Goal: Task Accomplishment & Management: Manage account settings

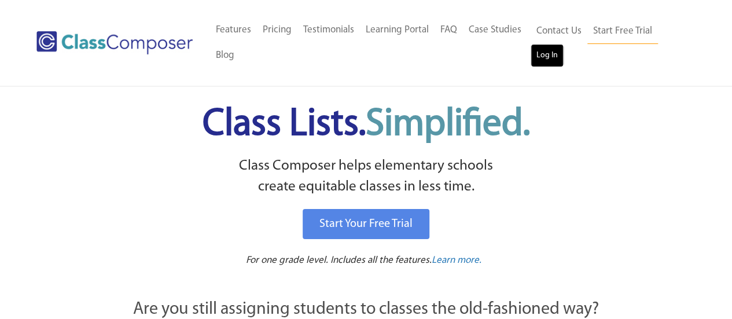
click at [540, 53] on link "Log In" at bounding box center [546, 55] width 33 height 23
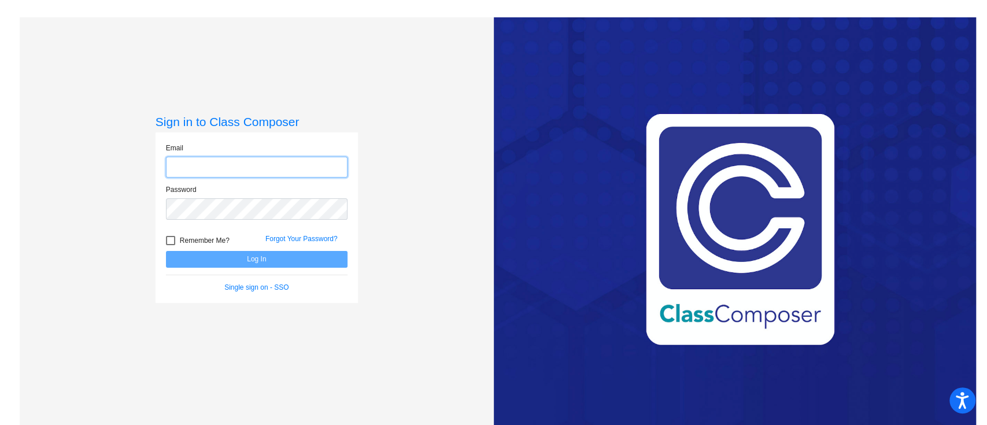
type input "[PERSON_NAME][EMAIL_ADDRESS][PERSON_NAME][DOMAIN_NAME]"
click at [264, 258] on button "Log In" at bounding box center [257, 259] width 182 height 17
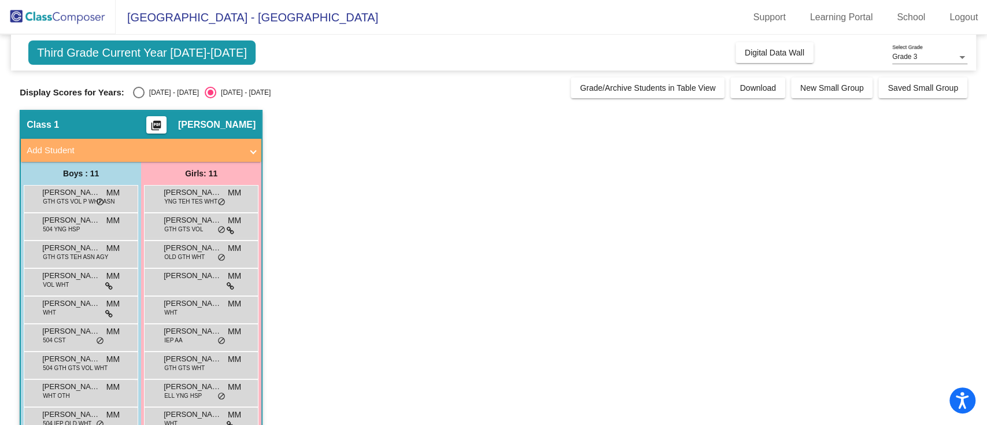
click at [146, 91] on div "2024 - 2025" at bounding box center [172, 92] width 54 height 10
click at [139, 98] on input "2024 - 2025" at bounding box center [138, 98] width 1 height 1
radio input "true"
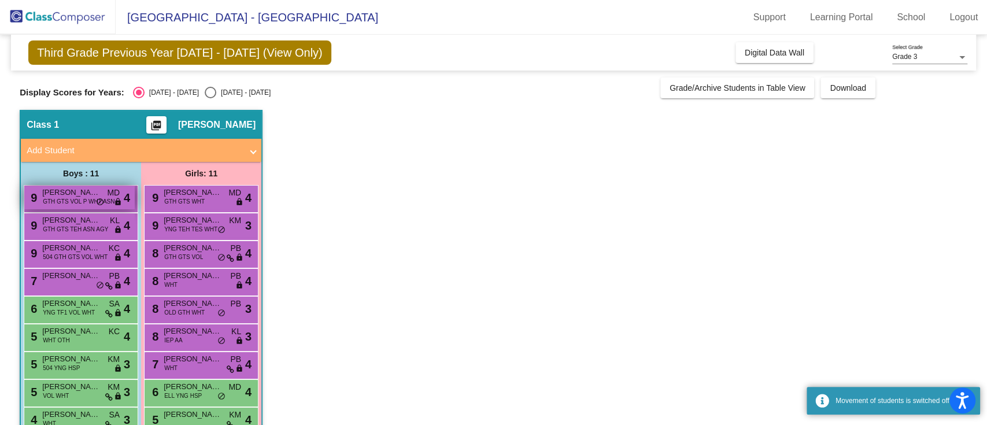
click at [82, 200] on span "GTH GTS VOL P WHT ASN" at bounding box center [79, 201] width 72 height 9
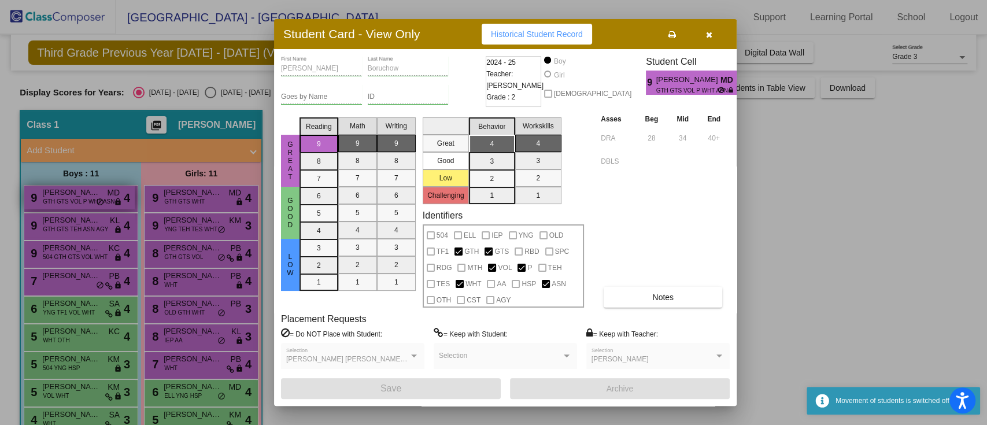
click at [82, 200] on div at bounding box center [493, 212] width 987 height 425
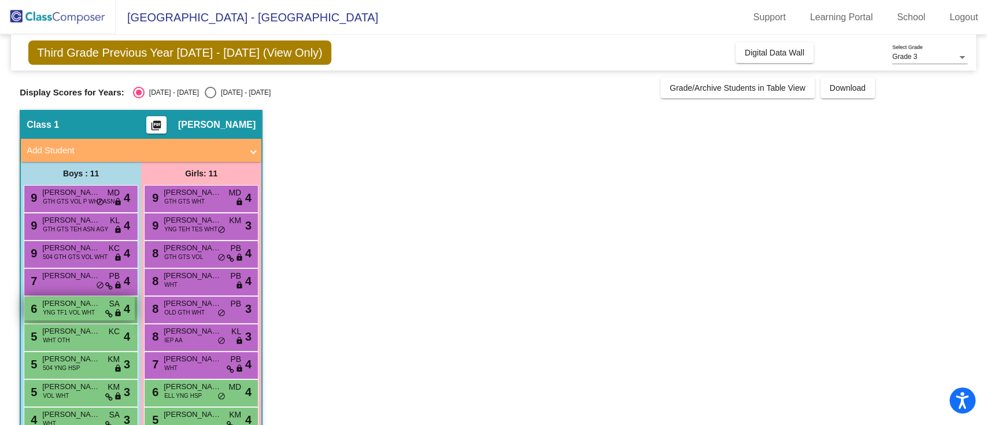
click at [90, 319] on div "6 Michael (Bo) Bailey YNG TF1 VOL WHT SA lock do_not_disturb_alt 4" at bounding box center [79, 309] width 110 height 24
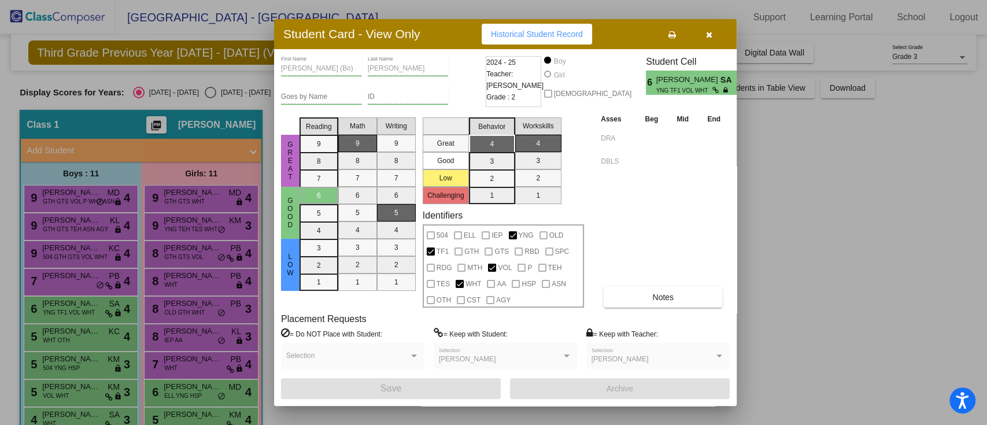
click at [98, 356] on div at bounding box center [493, 212] width 987 height 425
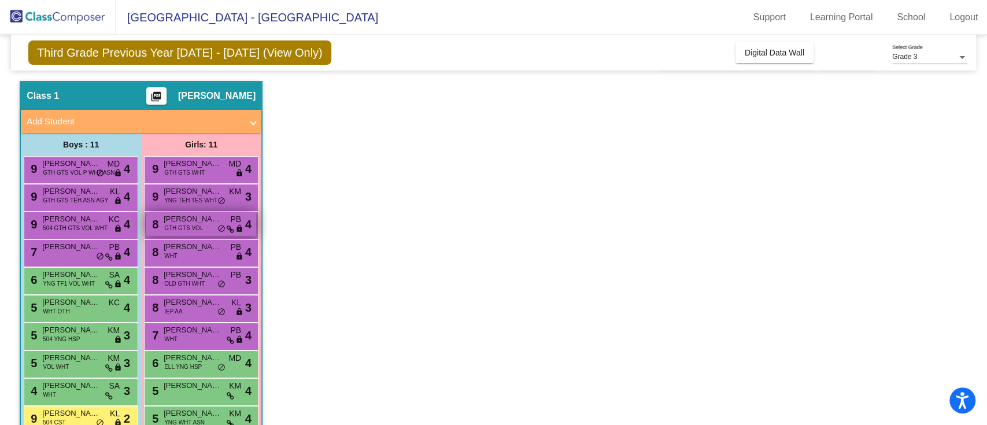
scroll to position [51, 0]
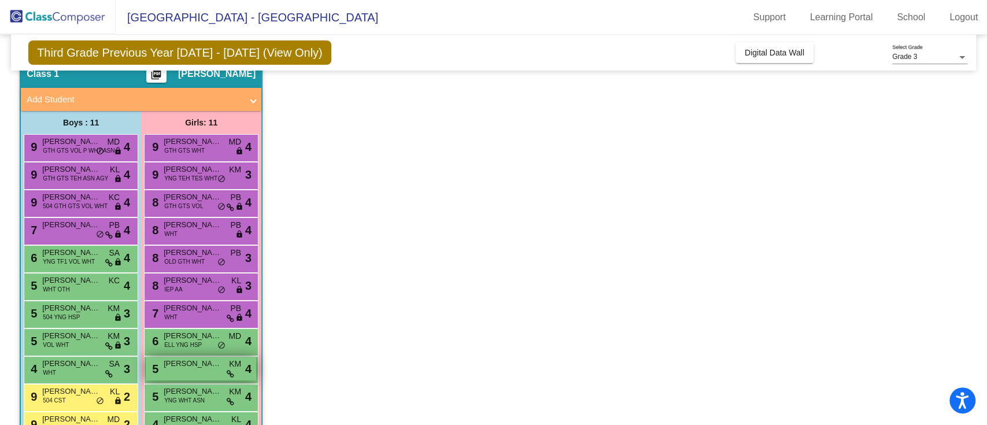
click at [219, 373] on div "5 Eleanor Mankovsky KM lock do_not_disturb_alt 4" at bounding box center [201, 369] width 110 height 24
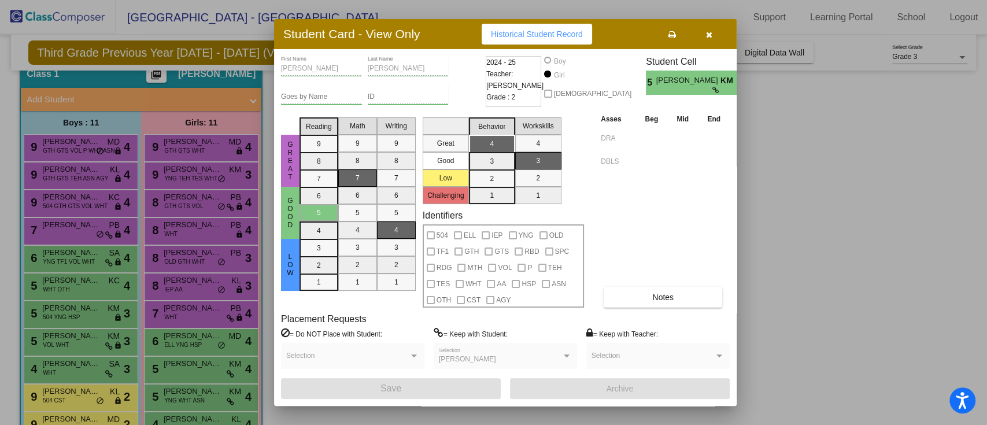
click at [219, 373] on div at bounding box center [493, 212] width 987 height 425
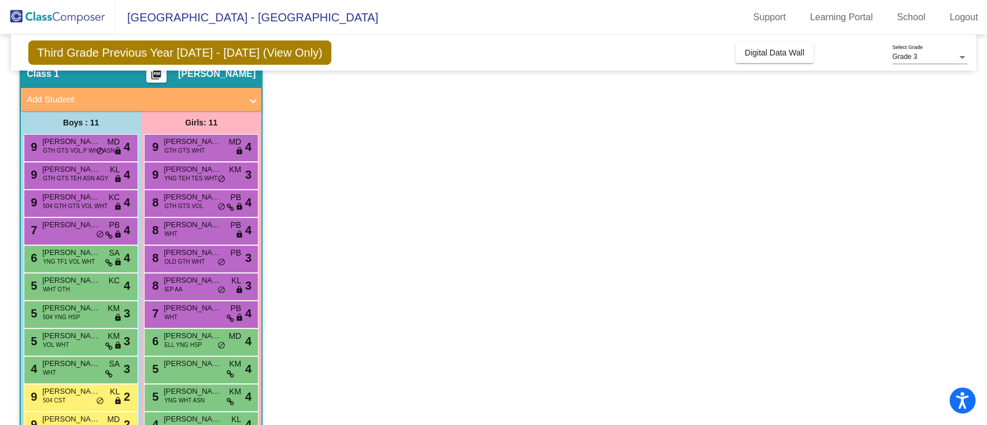
scroll to position [76, 0]
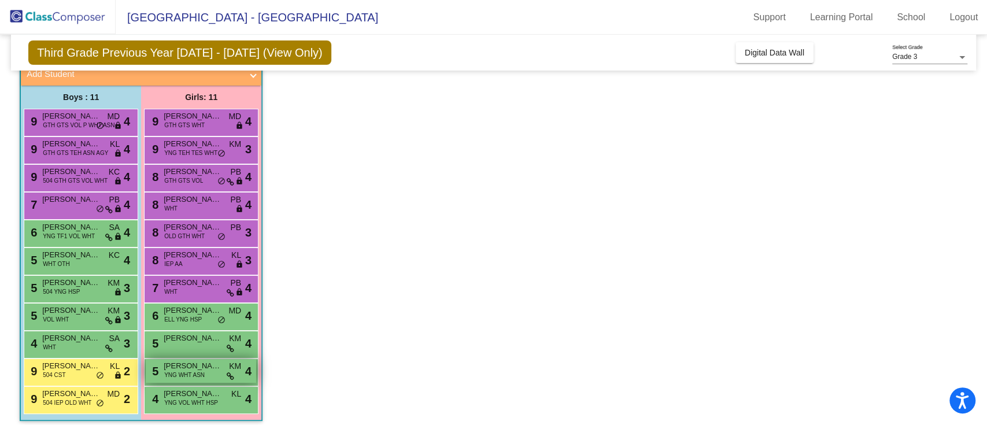
click at [176, 361] on span "Sloane Swimelar" at bounding box center [193, 366] width 58 height 12
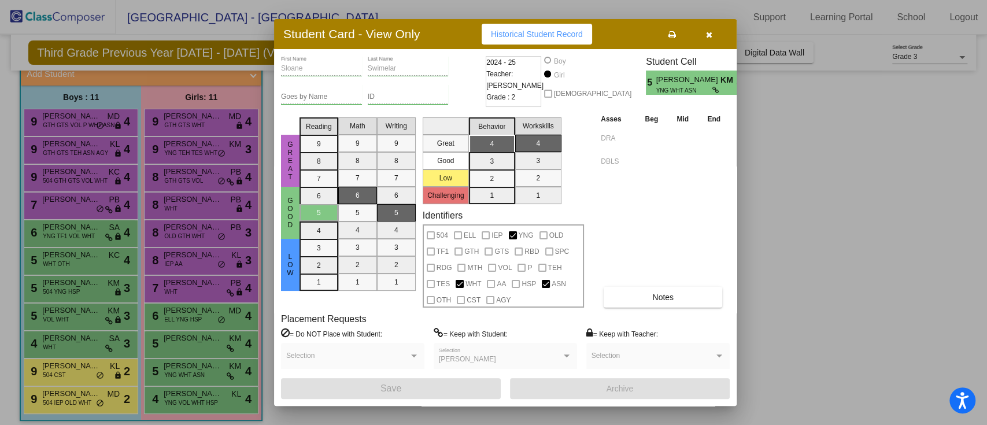
click at [180, 370] on div at bounding box center [493, 212] width 987 height 425
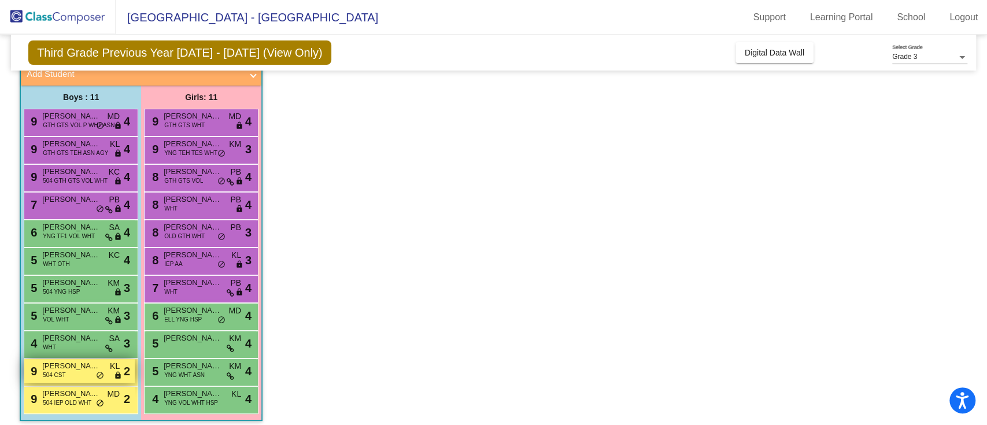
click at [74, 366] on span "Jack Stone" at bounding box center [71, 366] width 58 height 12
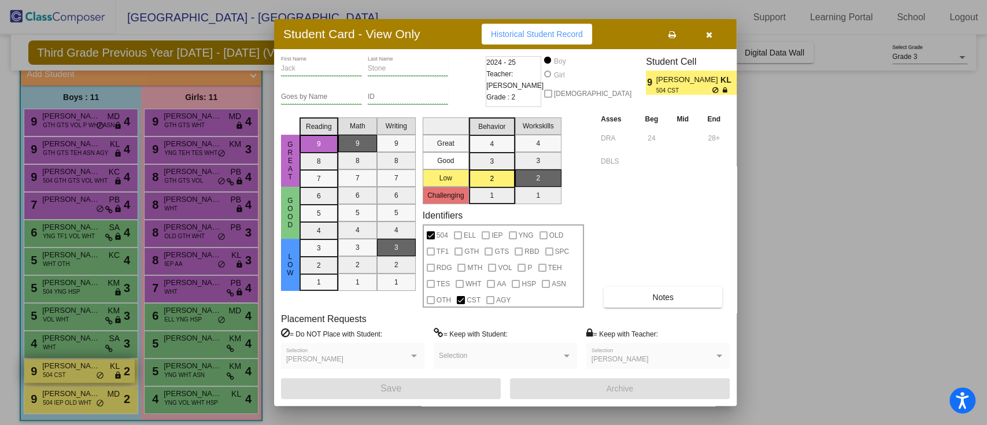
click at [74, 366] on div at bounding box center [493, 212] width 987 height 425
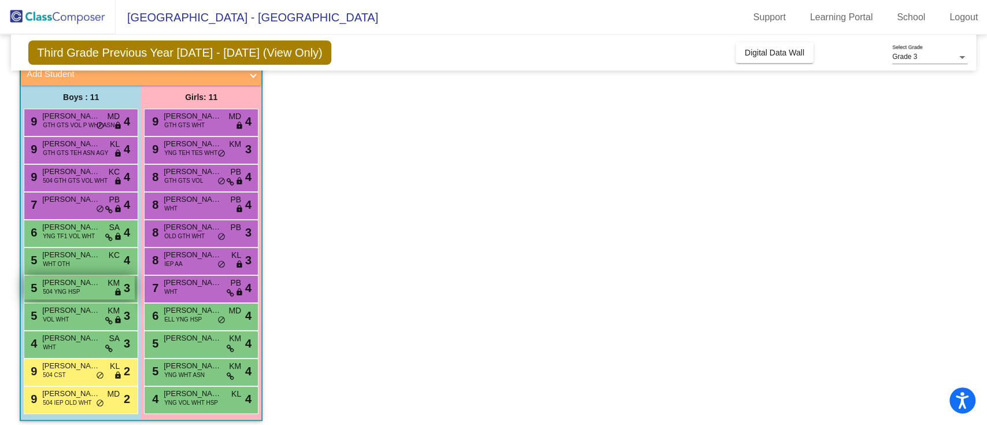
click at [71, 283] on span "Donovan Lerma" at bounding box center [71, 283] width 58 height 12
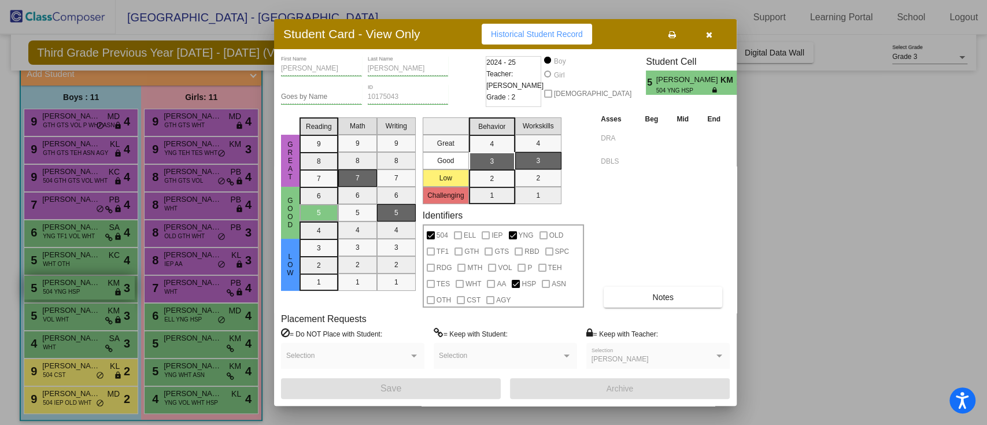
click at [71, 283] on div at bounding box center [493, 212] width 987 height 425
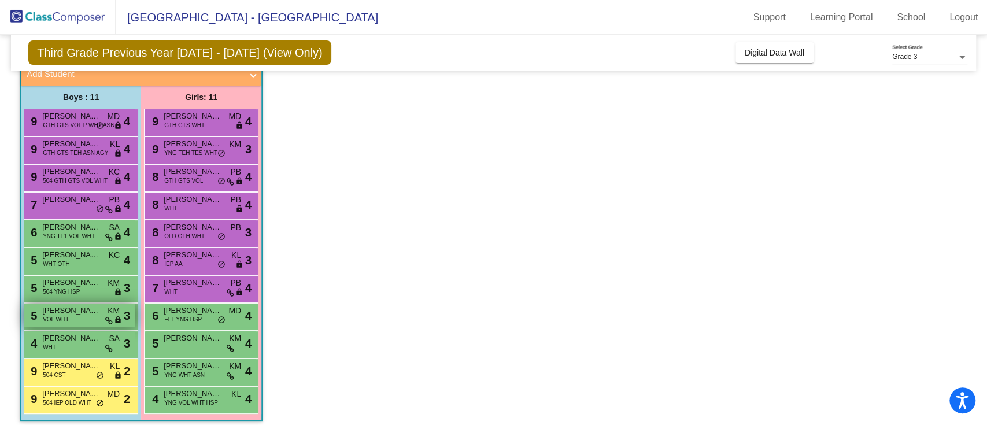
click at [85, 320] on div "5 George Dew VOL WHT KM lock do_not_disturb_alt 3" at bounding box center [79, 316] width 110 height 24
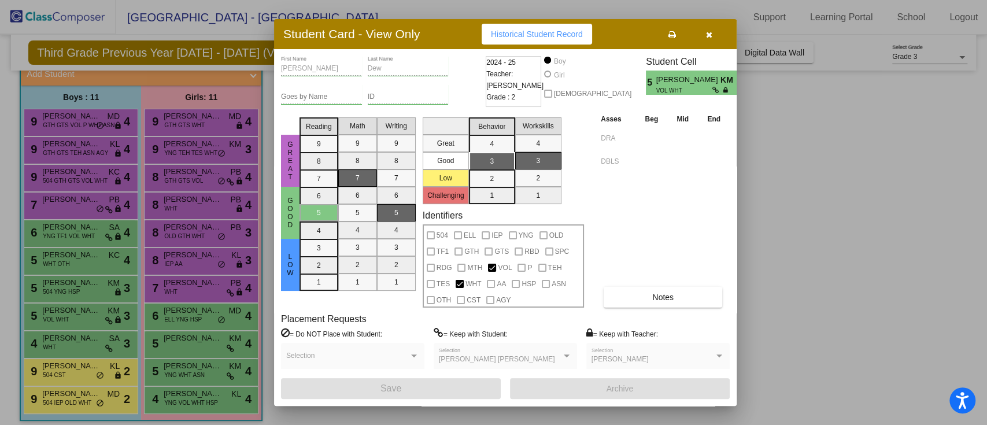
click at [85, 320] on div at bounding box center [493, 212] width 987 height 425
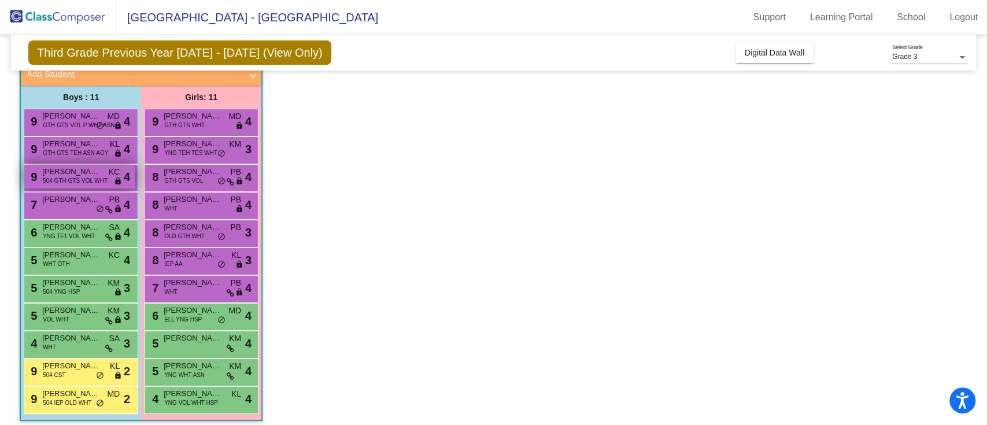
click at [83, 180] on span "504 GTH GTS VOL WHT" at bounding box center [75, 180] width 65 height 9
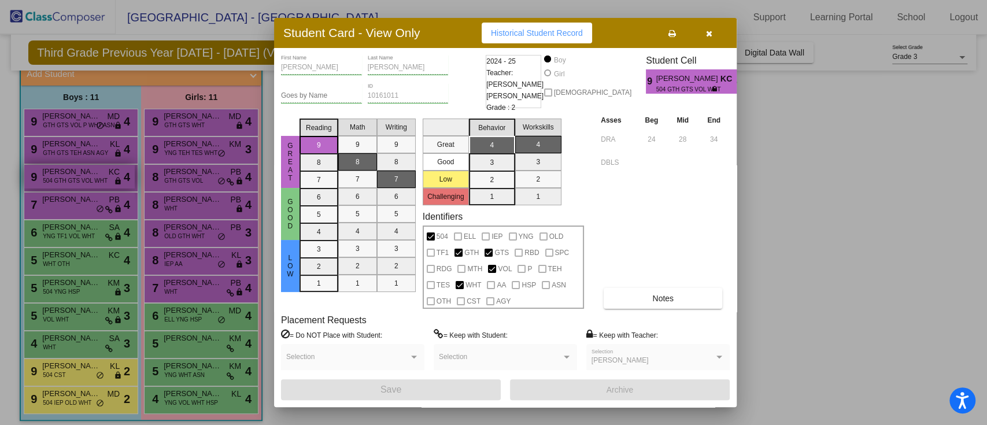
click at [83, 180] on div at bounding box center [493, 212] width 987 height 425
